Goal: Information Seeking & Learning: Learn about a topic

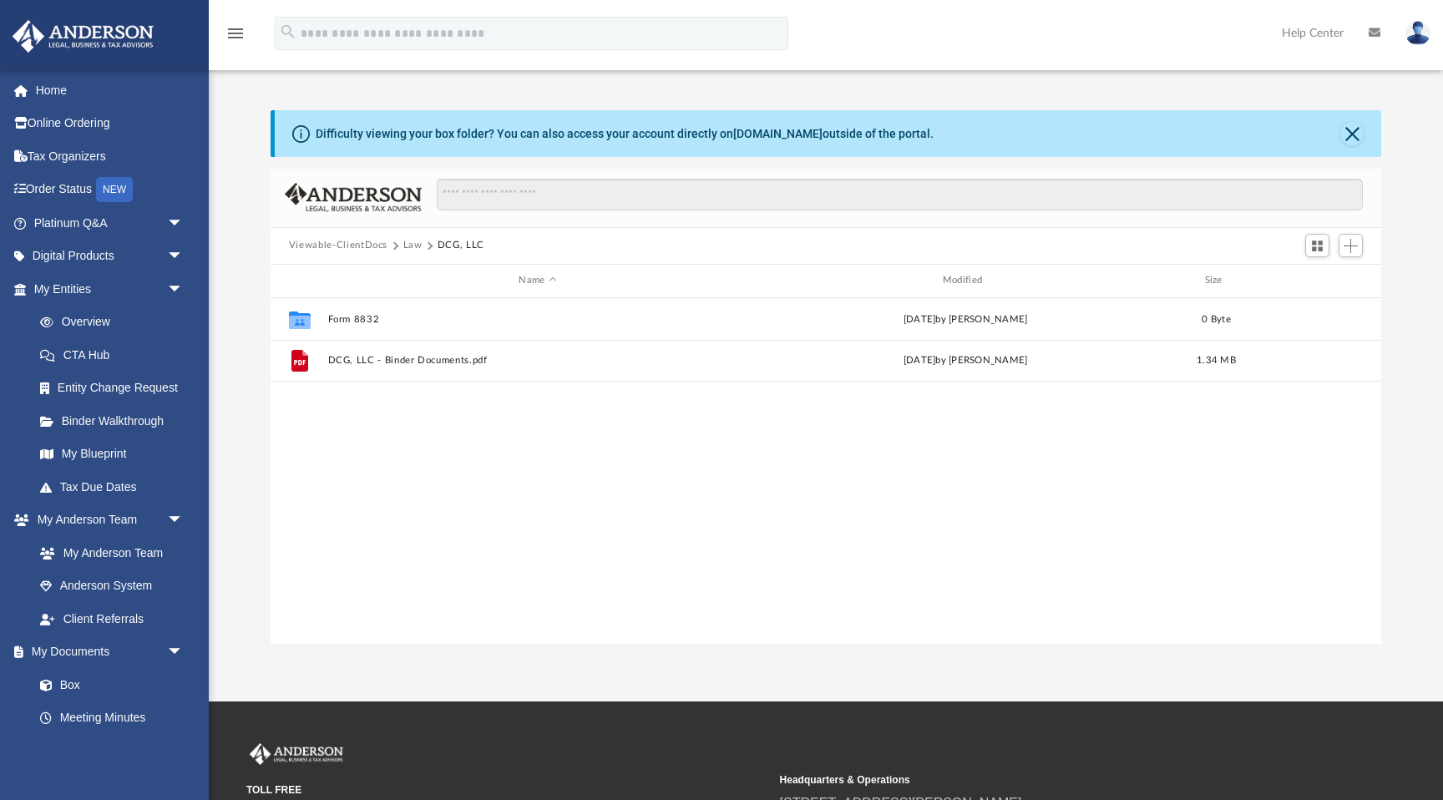
scroll to position [379, 1110]
click at [65, 217] on link "Platinum Q&A arrow_drop_down" at bounding box center [110, 222] width 197 height 33
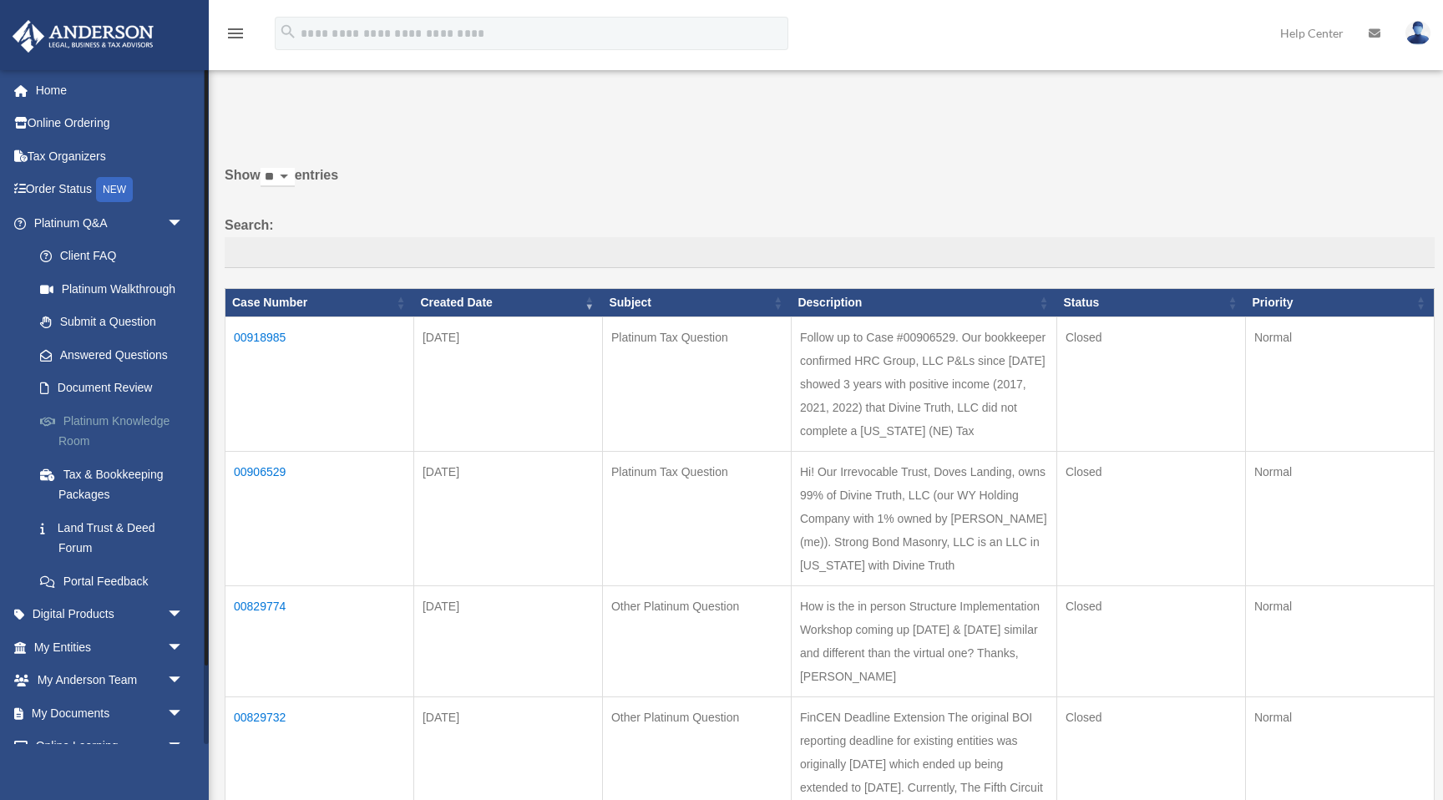
click at [107, 414] on link "Platinum Knowledge Room" at bounding box center [115, 430] width 185 height 53
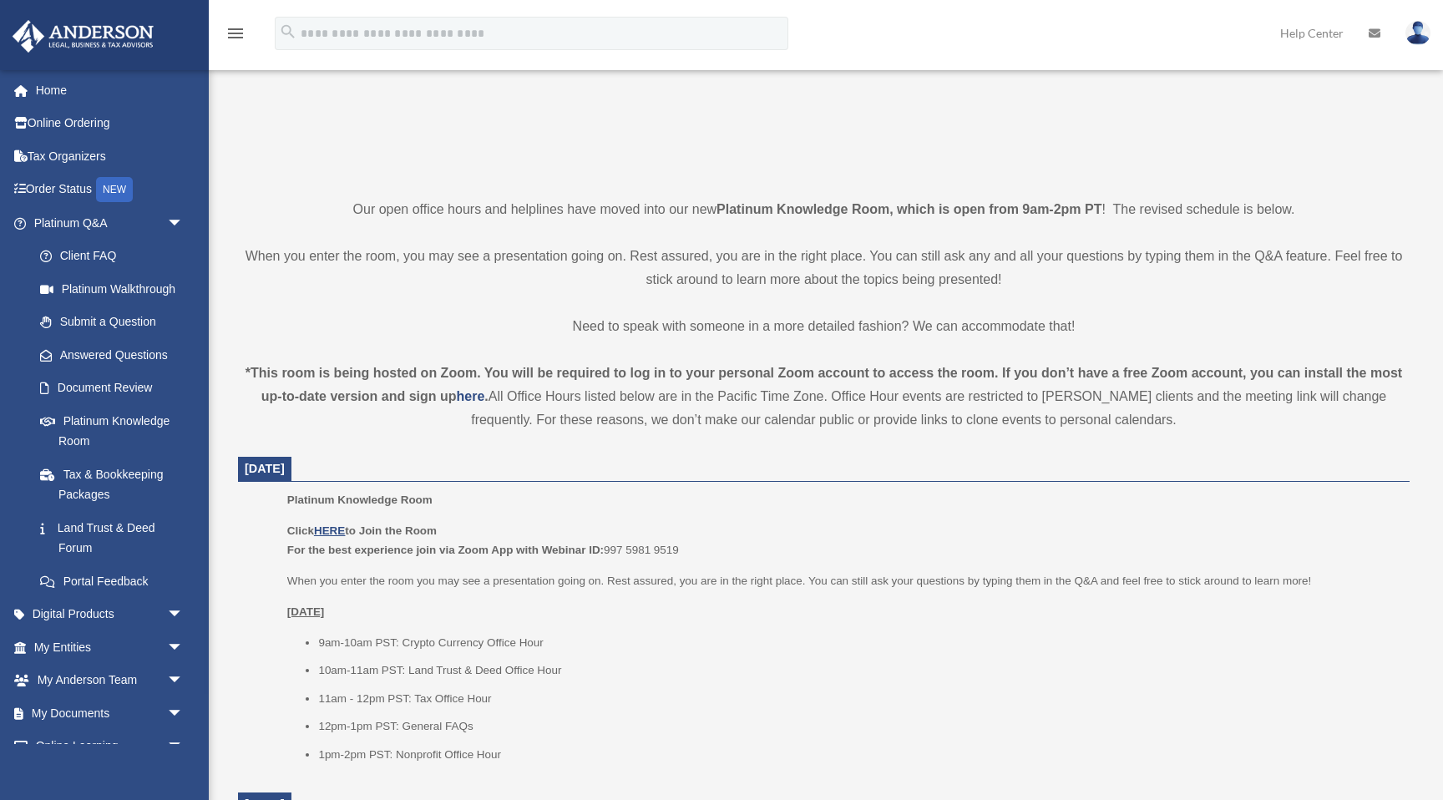
scroll to position [538, 0]
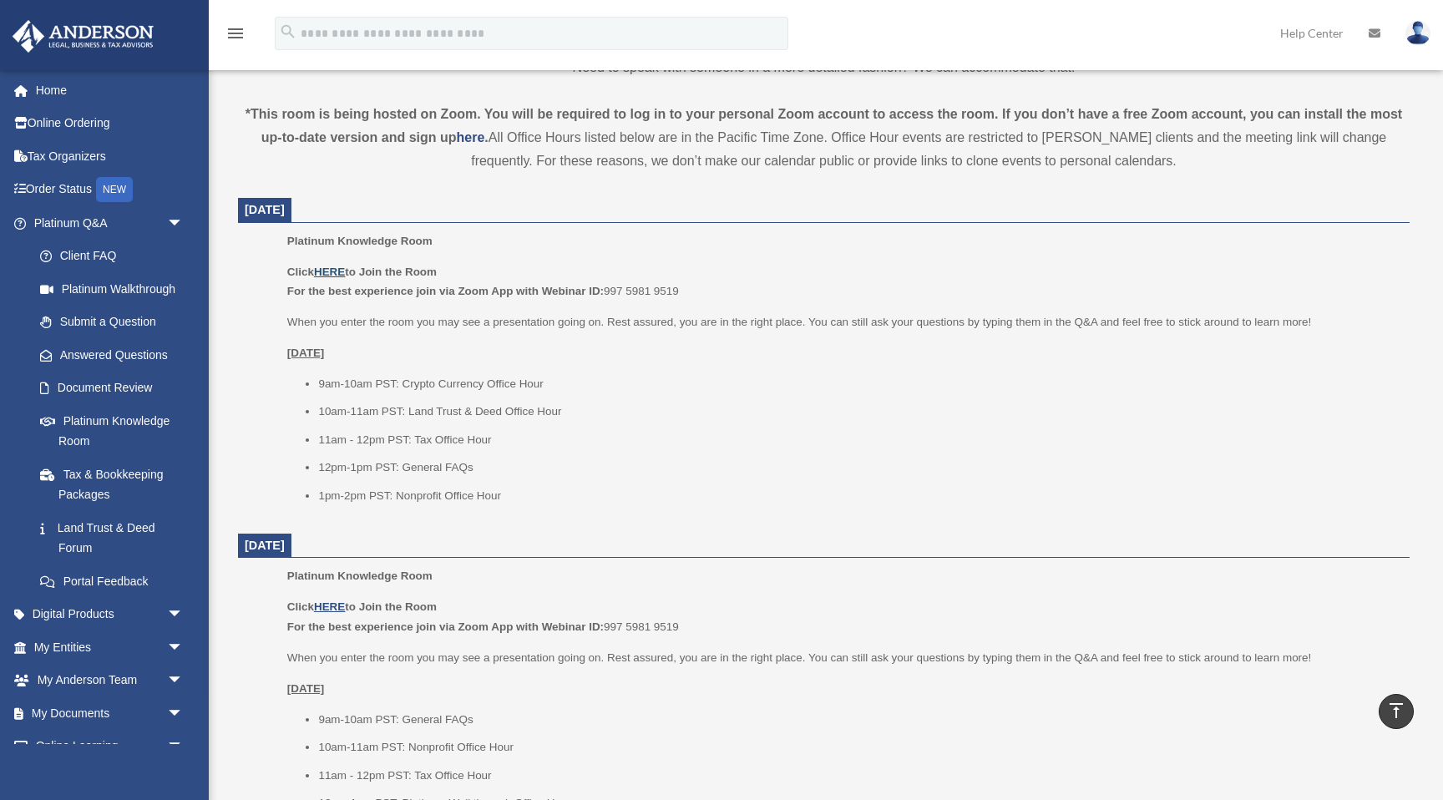
click at [331, 276] on u "HERE" at bounding box center [329, 271] width 31 height 13
